Goal: Find specific page/section: Find specific page/section

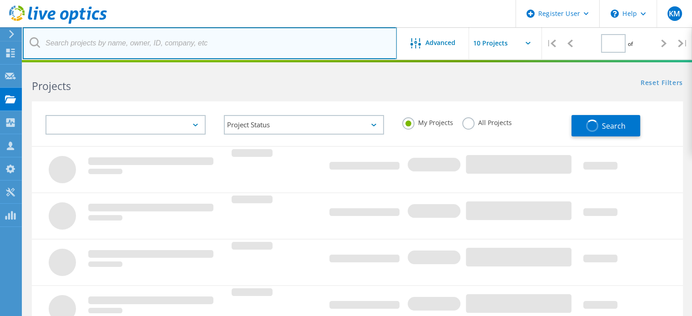
type input "1"
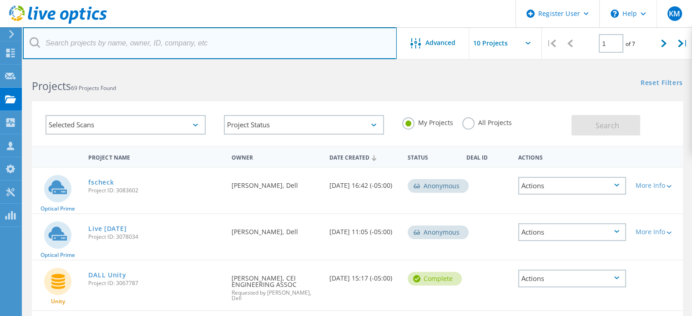
click at [120, 46] on input "text" at bounding box center [210, 43] width 374 height 32
paste input "3020728"
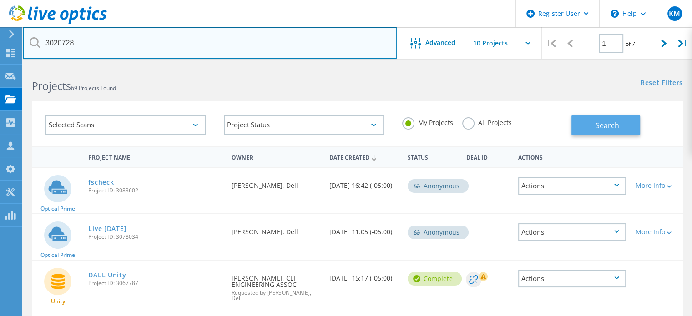
type input "3020728"
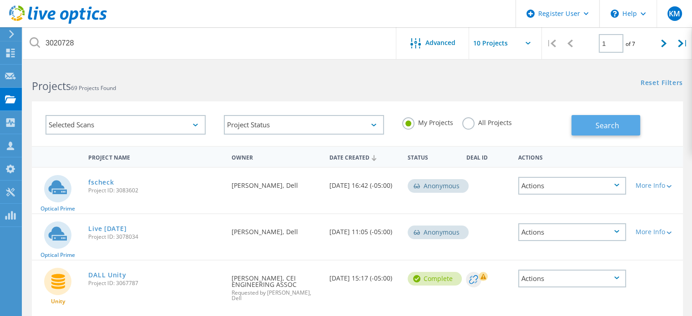
click at [572, 123] on button "Search" at bounding box center [605, 125] width 69 height 20
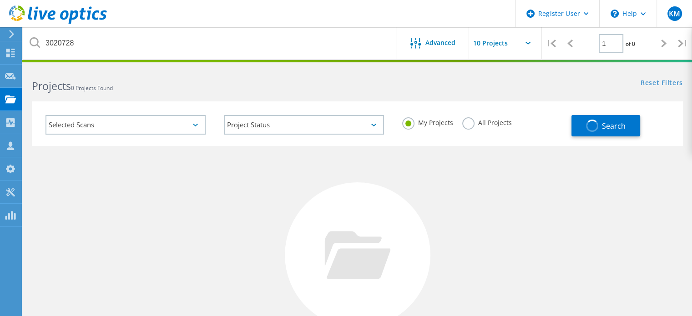
click at [470, 126] on label "All Projects" at bounding box center [487, 121] width 50 height 9
click at [0, 0] on input "All Projects" at bounding box center [0, 0] width 0 height 0
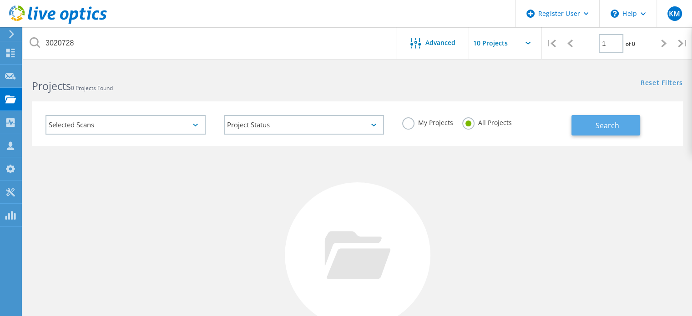
click at [602, 124] on span "Search" at bounding box center [607, 126] width 24 height 10
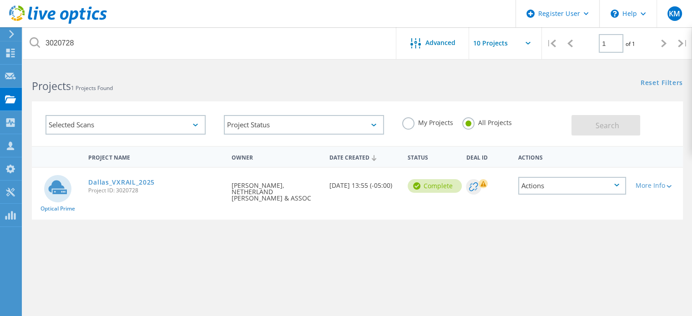
click at [108, 188] on span "Project ID: 3020728" at bounding box center [155, 190] width 134 height 5
click at [111, 185] on link "Dallas_VXRAIL_2025" at bounding box center [121, 182] width 66 height 6
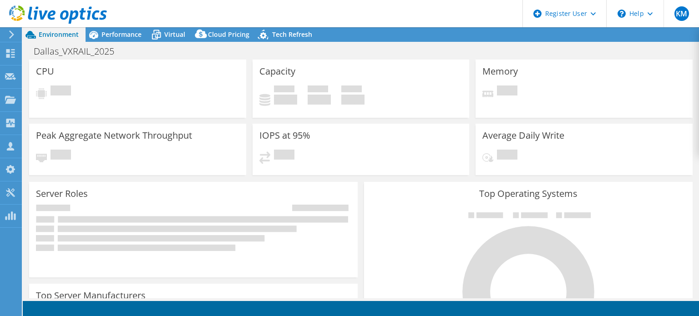
select select "USD"
